Goal: Task Accomplishment & Management: Manage account settings

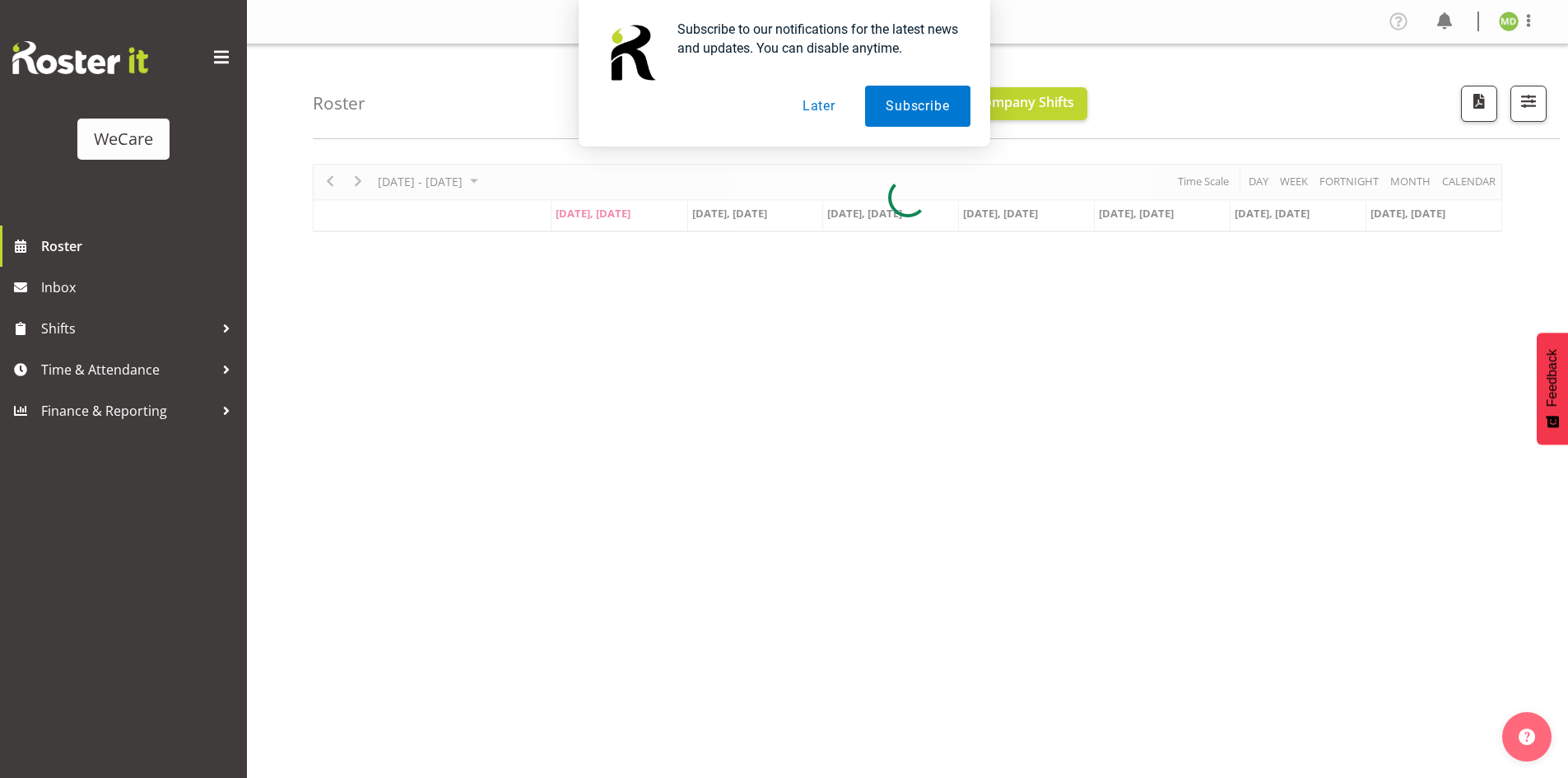
click at [823, 106] on button "Later" at bounding box center [819, 106] width 74 height 41
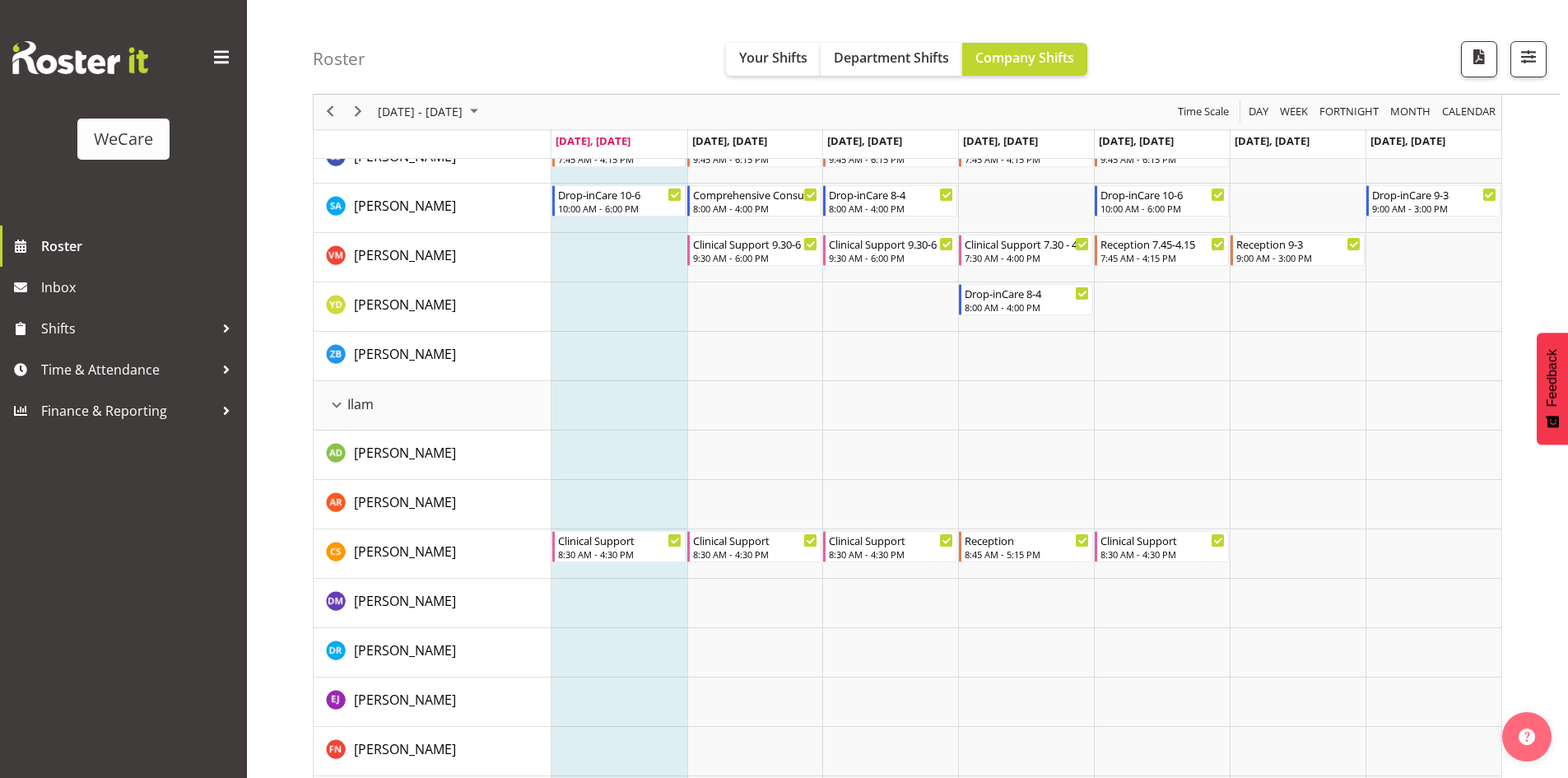
scroll to position [1545, 0]
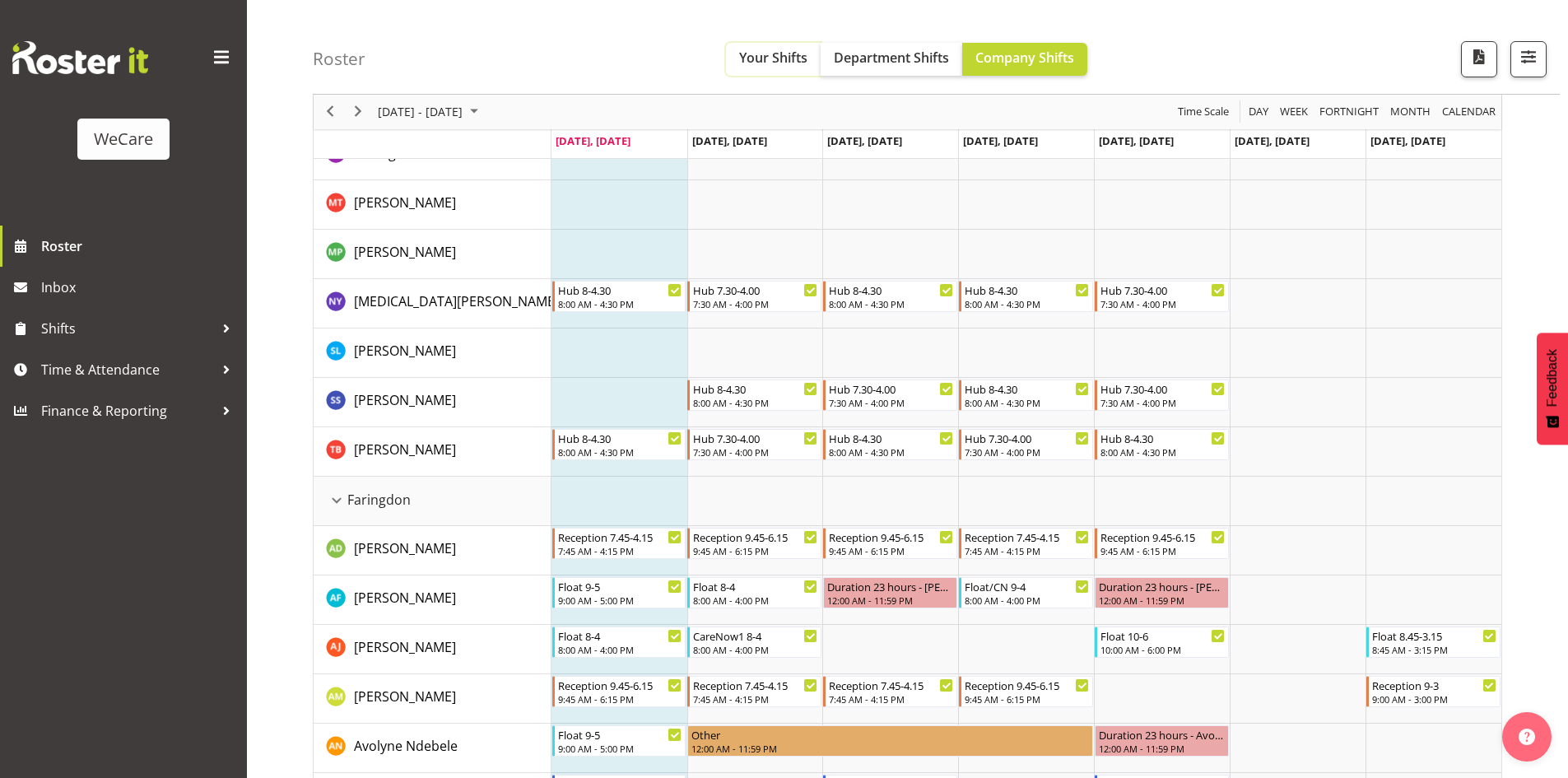
click at [780, 54] on span "Your Shifts" at bounding box center [773, 57] width 68 height 18
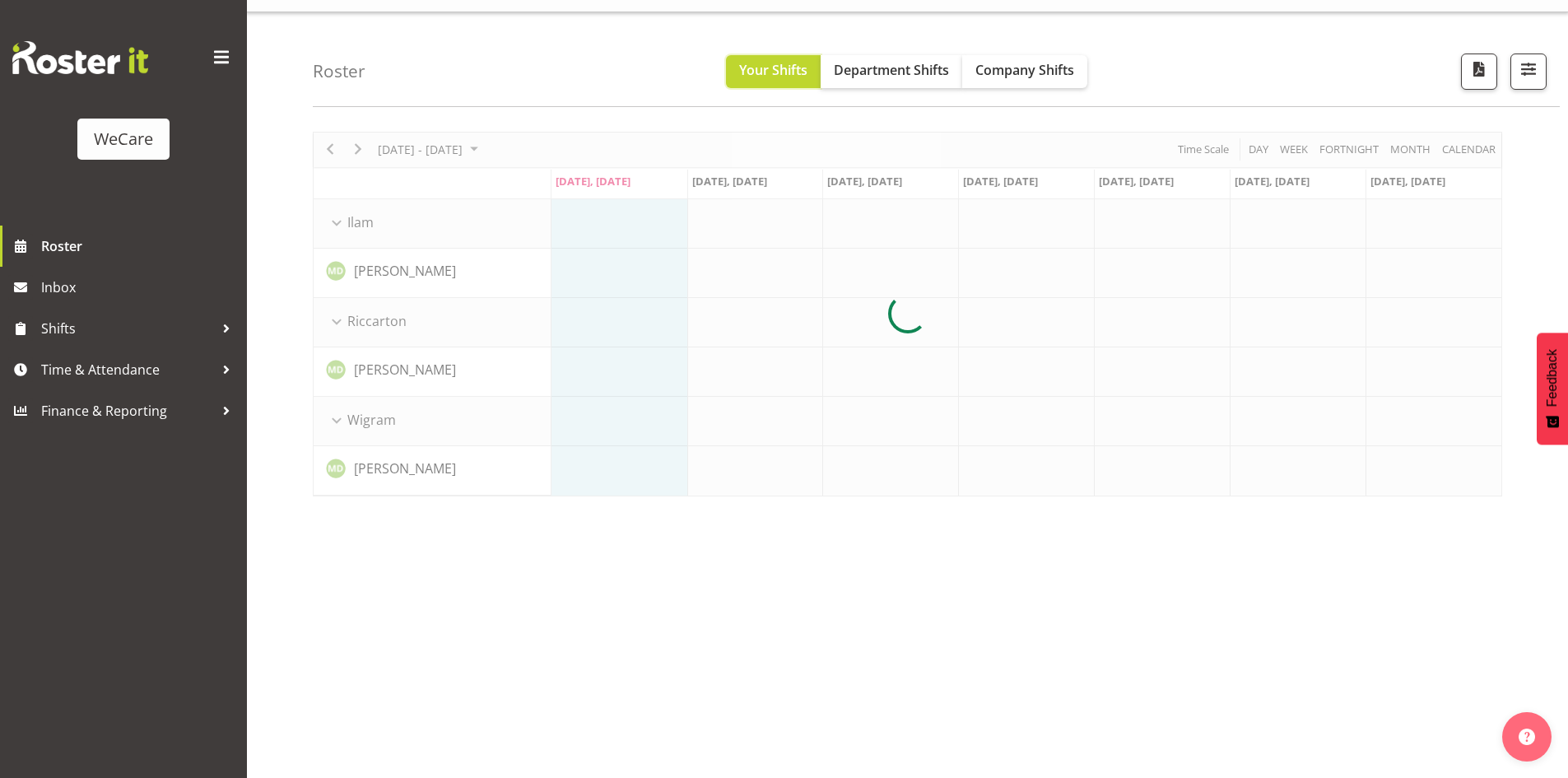
scroll to position [32, 0]
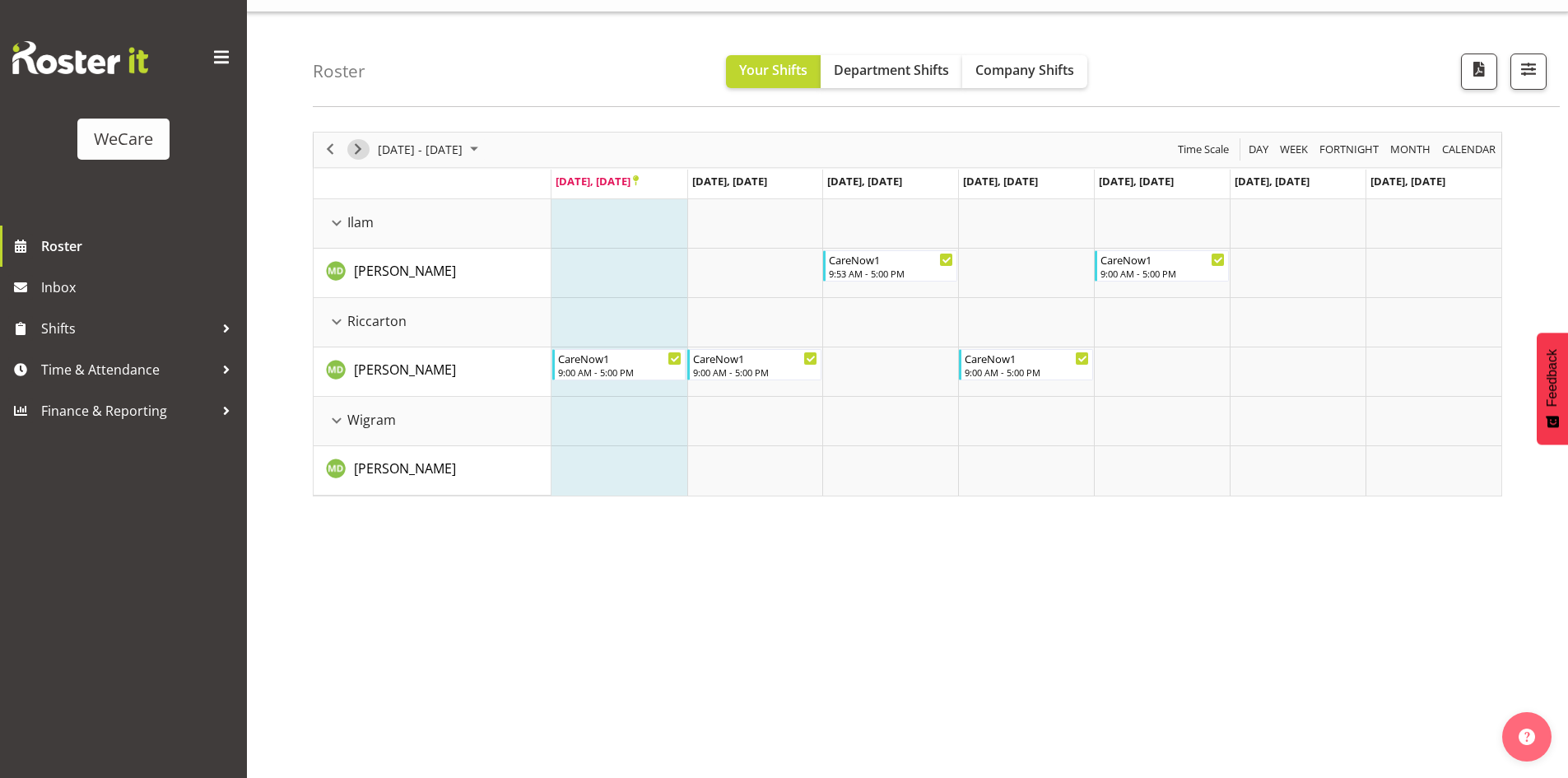
click at [363, 149] on span "Next" at bounding box center [358, 148] width 19 height 20
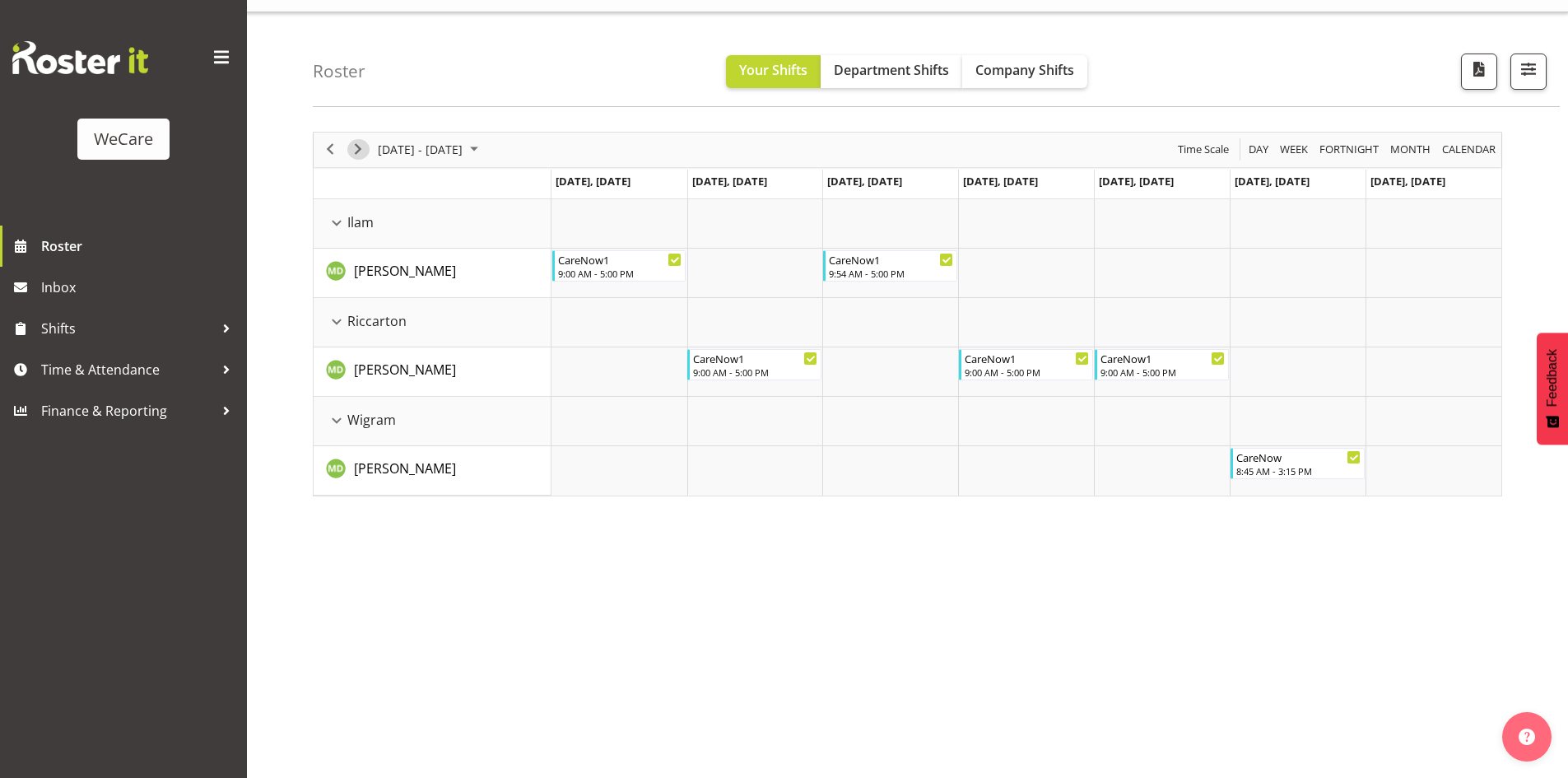
click at [357, 159] on span "Next" at bounding box center [358, 148] width 19 height 20
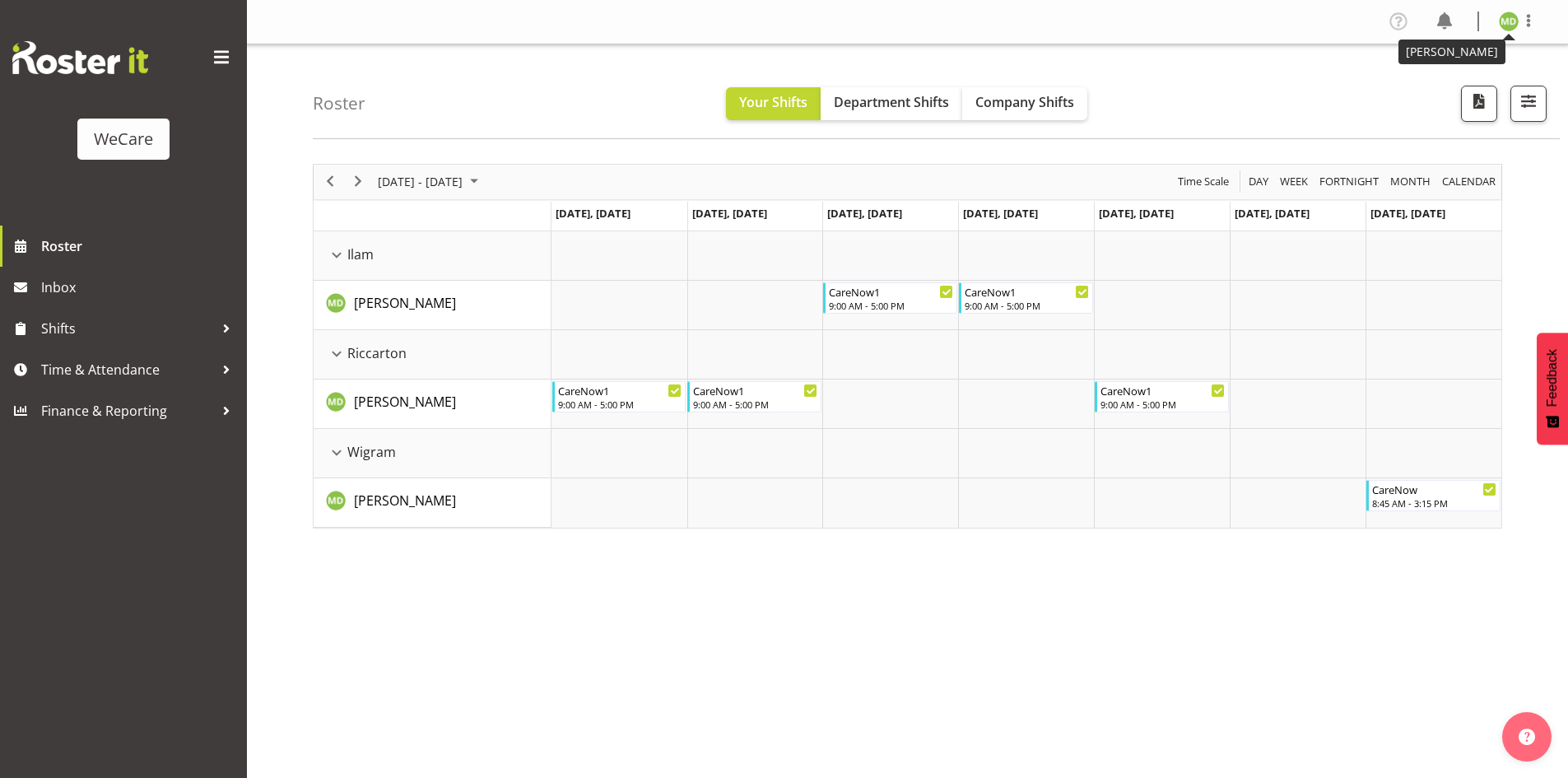
click at [1516, 14] on img at bounding box center [1509, 21] width 19 height 19
click at [1525, 31] on span at bounding box center [1528, 20] width 19 height 19
click at [1532, 19] on span at bounding box center [1528, 20] width 19 height 19
click at [1469, 104] on div "Profile Log Out" at bounding box center [1460, 71] width 158 height 72
click at [1464, 87] on link "Log Out" at bounding box center [1460, 86] width 158 height 30
